Goal: Information Seeking & Learning: Check status

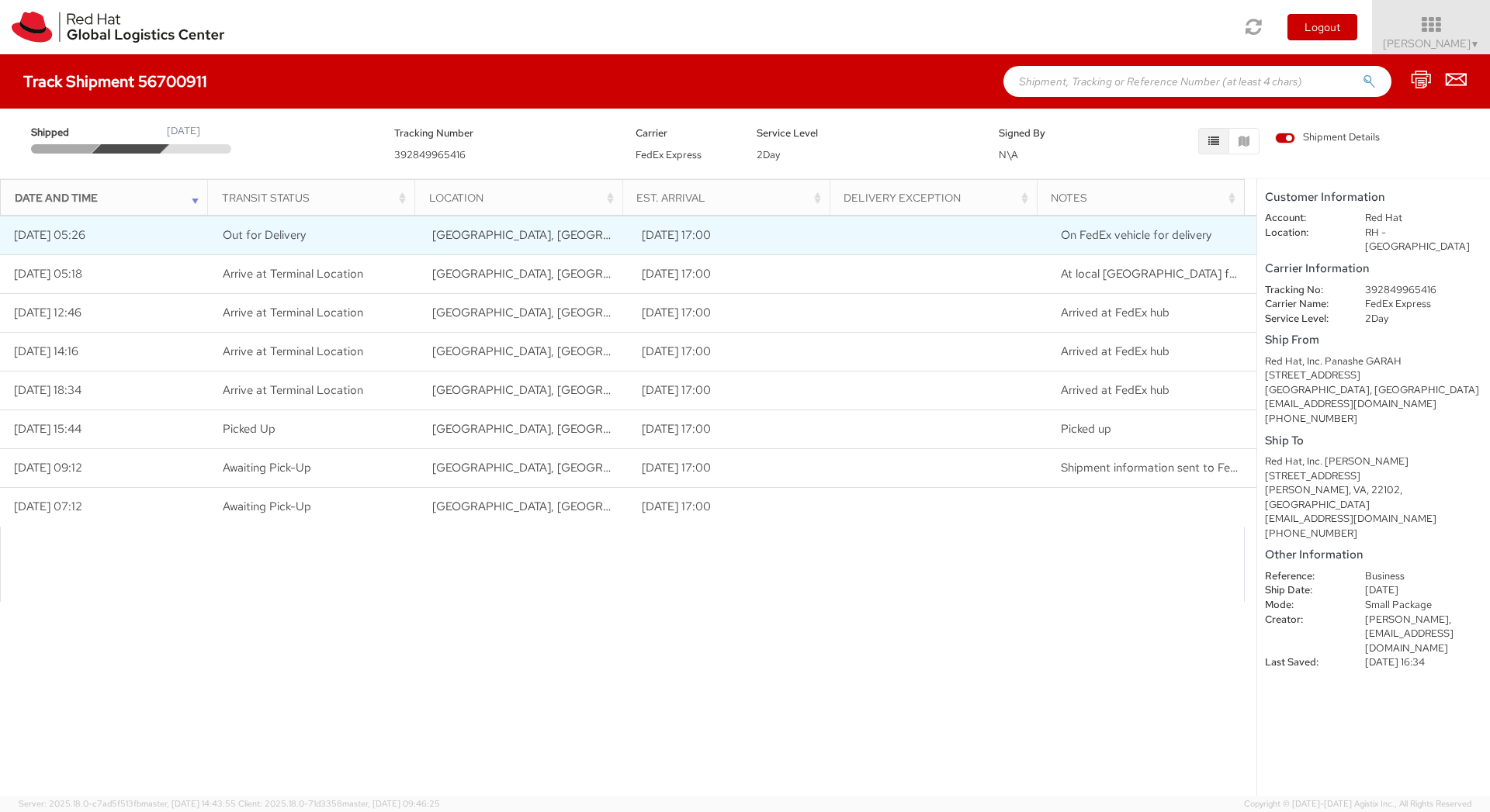
click at [566, 243] on td "[GEOGRAPHIC_DATA], [GEOGRAPHIC_DATA], [GEOGRAPHIC_DATA]" at bounding box center [524, 236] width 210 height 39
click at [1003, 233] on td at bounding box center [942, 236] width 210 height 39
drag, startPoint x: 111, startPoint y: 237, endPoint x: 247, endPoint y: 240, distance: 136.0
click at [114, 237] on td "[DATE] 05:26" at bounding box center [105, 236] width 210 height 39
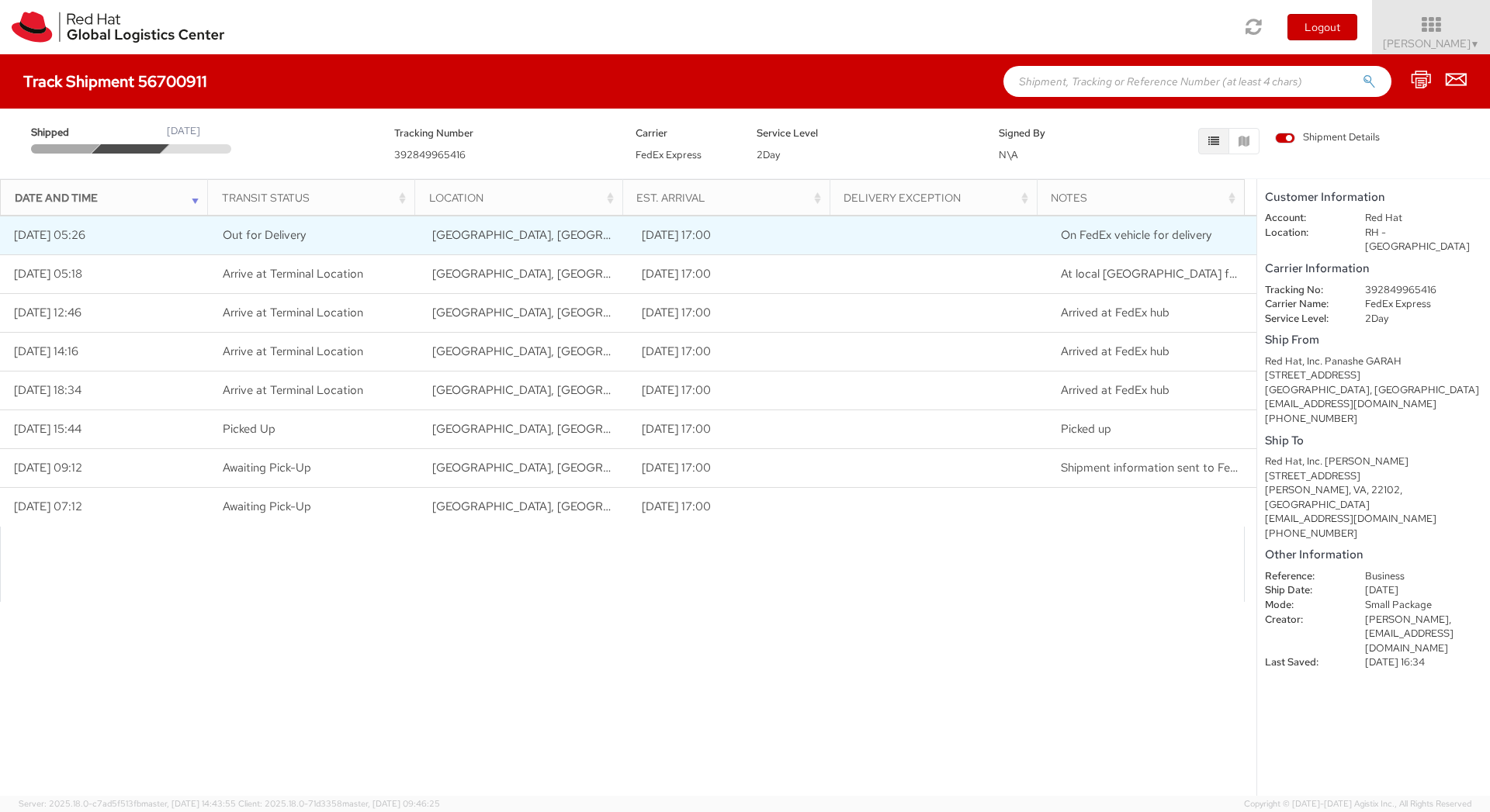
click at [268, 233] on span "Out for Delivery" at bounding box center [264, 235] width 83 height 16
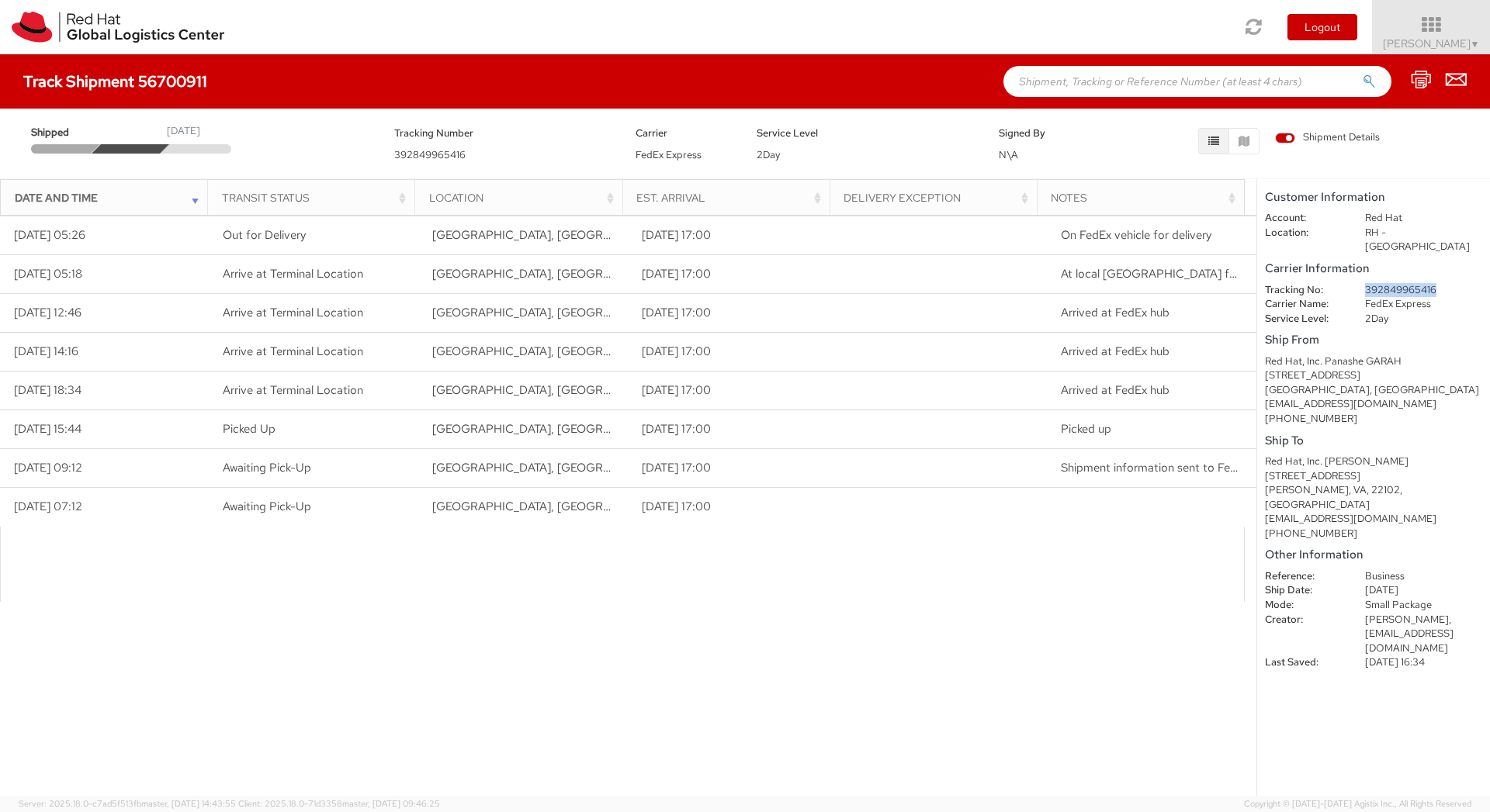
drag, startPoint x: 1367, startPoint y: 275, endPoint x: 1431, endPoint y: 281, distance: 64.3
click at [1431, 283] on dd "392849965416" at bounding box center [1422, 290] width 140 height 15
copy dd "392849965416"
